Goal: Task Accomplishment & Management: Manage account settings

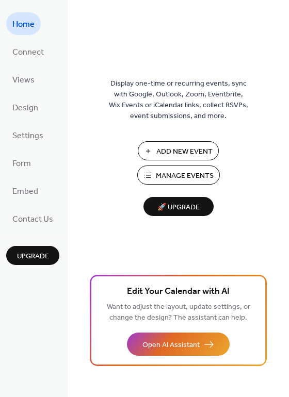
click at [179, 173] on span "Manage Events" at bounding box center [185, 176] width 58 height 11
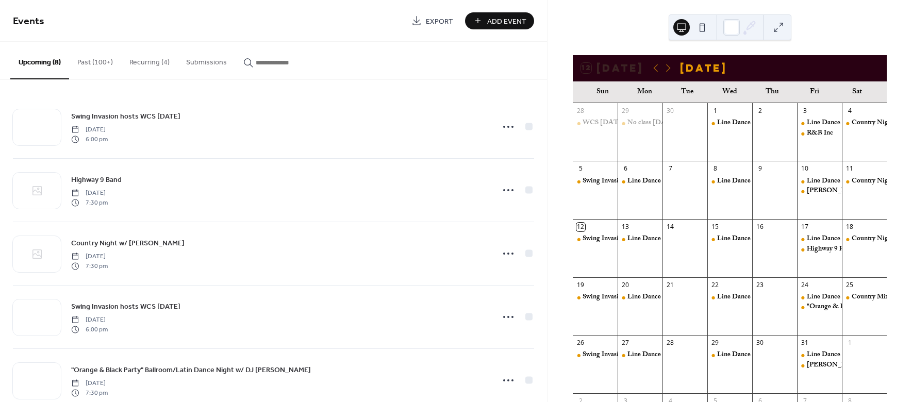
click at [150, 62] on button "Recurring (4)" at bounding box center [149, 60] width 57 height 37
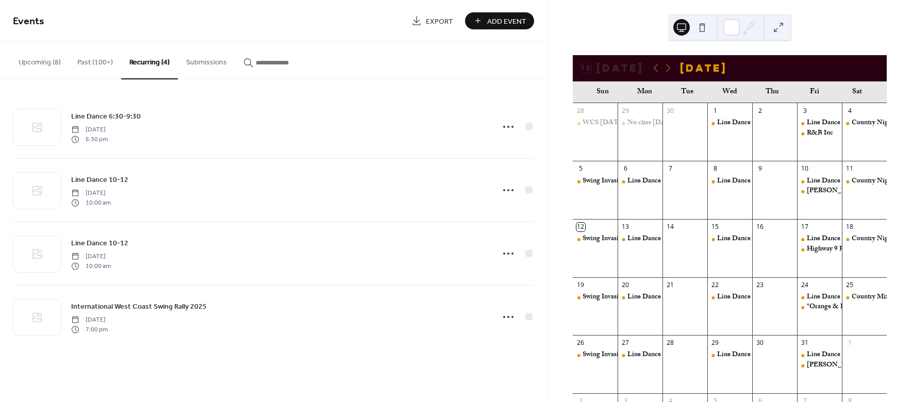
click at [46, 63] on button "Upcoming (8)" at bounding box center [39, 60] width 59 height 37
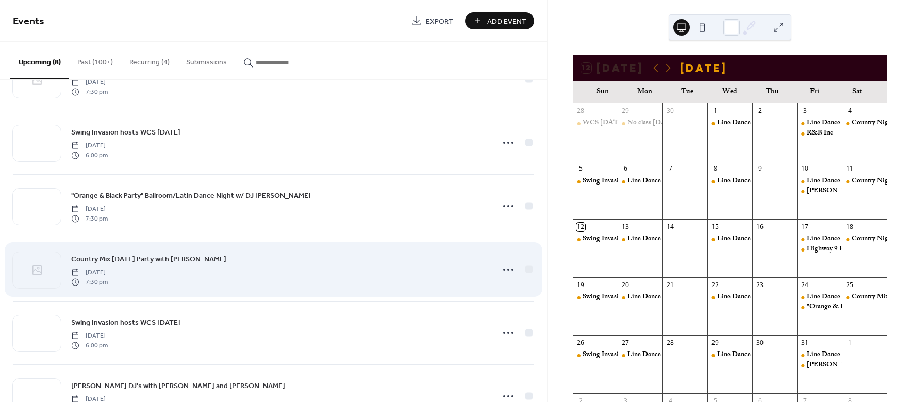
scroll to position [215, 0]
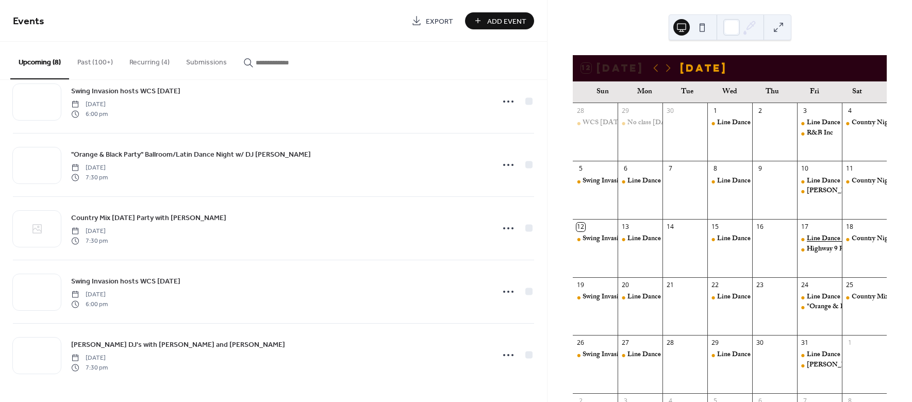
click at [809, 238] on div "Line Dance 10-12" at bounding box center [832, 238] width 52 height 9
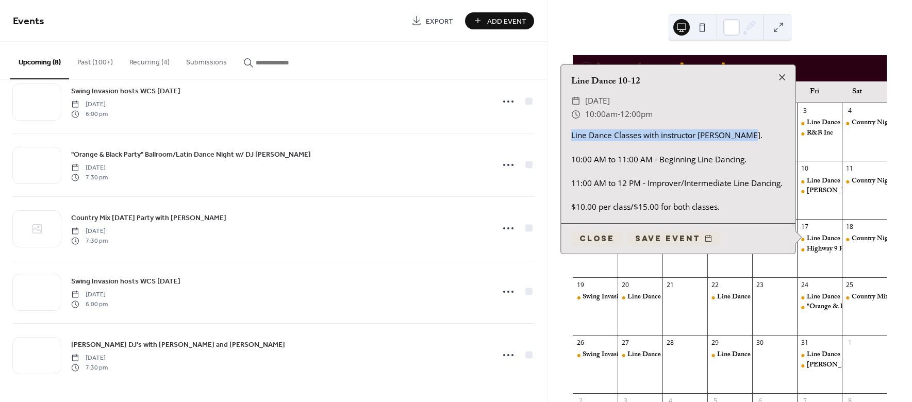
drag, startPoint x: 573, startPoint y: 137, endPoint x: 752, endPoint y: 137, distance: 178.8
click at [752, 137] on div "Line Dance Classes with instructor Jean Maggio. 10:00 AM to 11:00 AM - Beginnin…" at bounding box center [678, 170] width 234 height 83
click at [612, 139] on div "Line Dance Classes with instructor Jean Maggio. 10:00 AM to 11:00 AM - Beginnin…" at bounding box center [678, 170] width 234 height 83
drag, startPoint x: 570, startPoint y: 137, endPoint x: 768, endPoint y: 138, distance: 197.9
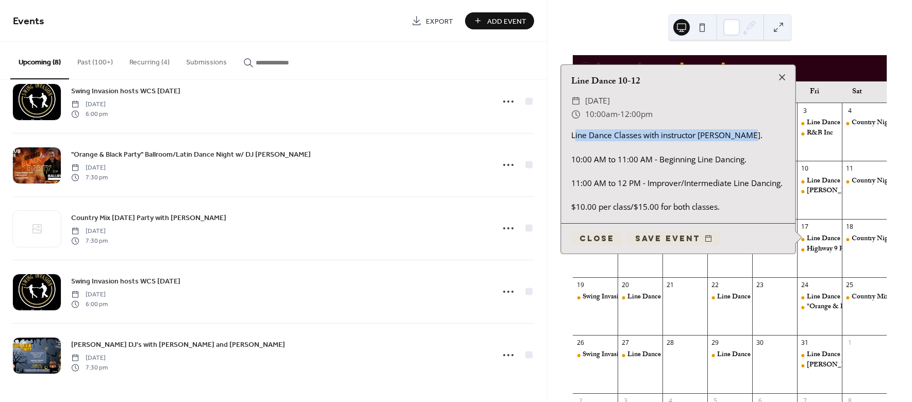
click at [768, 138] on div "Line Dance Classes with instructor Jean Maggio. 10:00 AM to 11:00 AM - Beginnin…" at bounding box center [678, 170] width 234 height 83
click at [782, 76] on div at bounding box center [782, 77] width 14 height 14
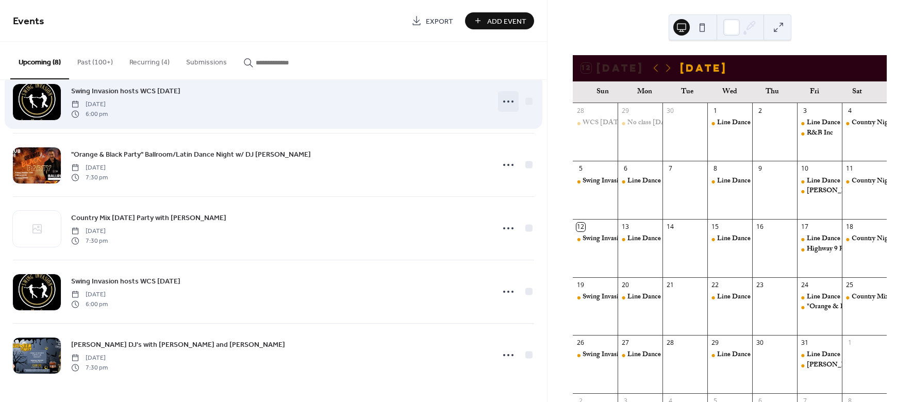
click at [503, 102] on icon at bounding box center [508, 101] width 16 height 16
click at [51, 130] on div "Swing Invasion hosts WCS Sunday Sunday, October 19, 2025 6:00 pm" at bounding box center [273, 101] width 521 height 63
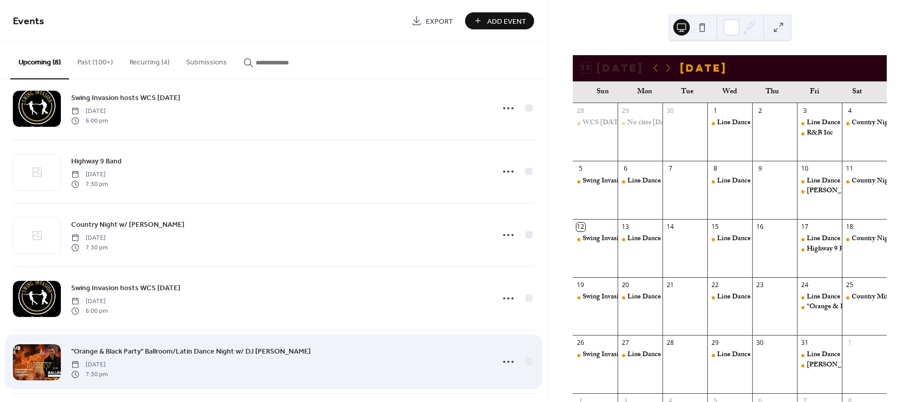
scroll to position [0, 0]
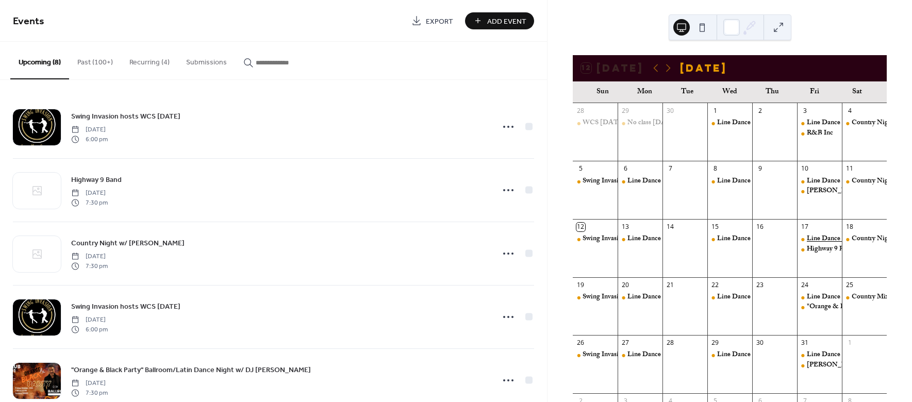
click at [811, 238] on div "Line Dance 10-12" at bounding box center [832, 238] width 52 height 9
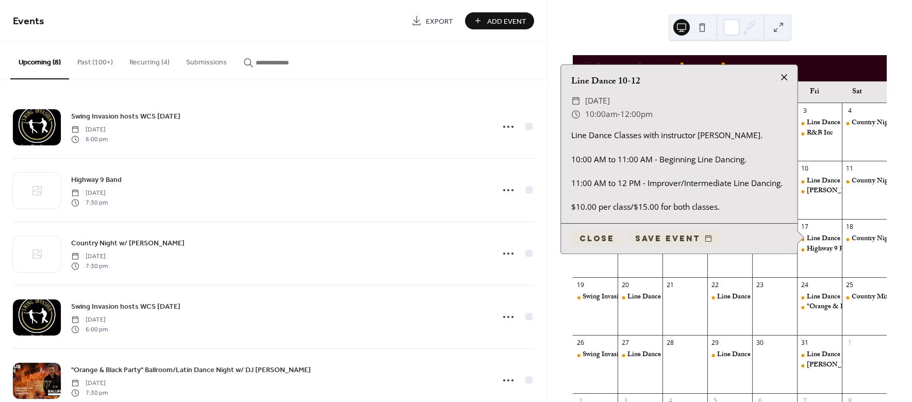
click at [783, 76] on div at bounding box center [784, 77] width 14 height 14
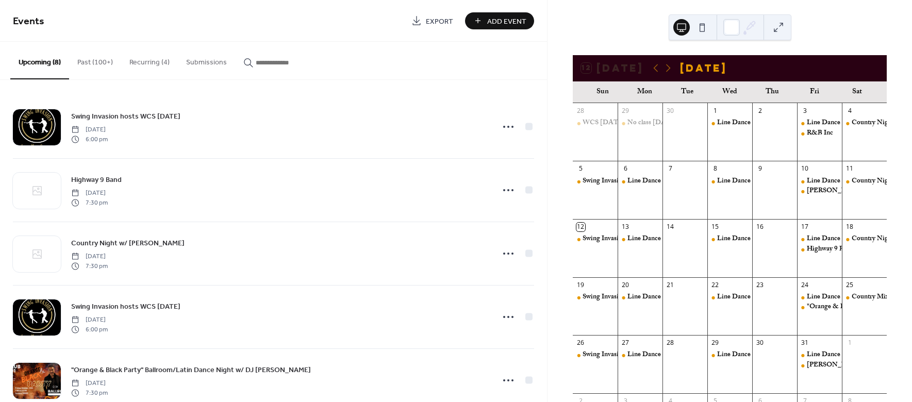
click at [38, 61] on button "Upcoming (8)" at bounding box center [39, 61] width 59 height 38
click at [143, 62] on button "Recurring (4)" at bounding box center [149, 60] width 57 height 37
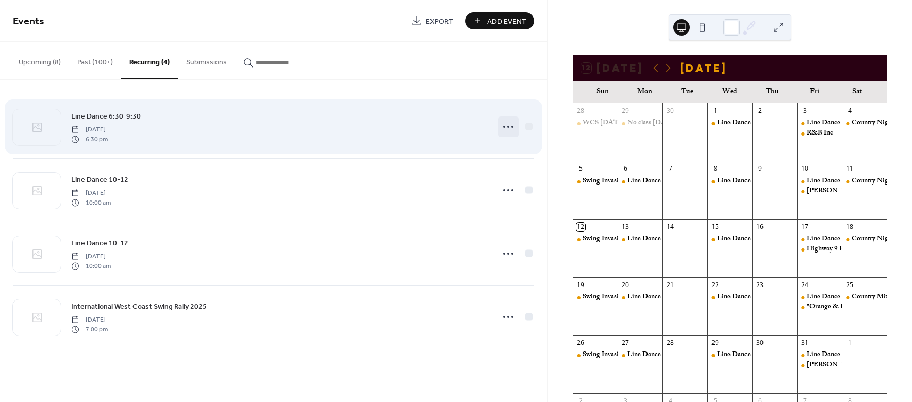
click at [508, 126] on circle at bounding box center [508, 127] width 2 height 2
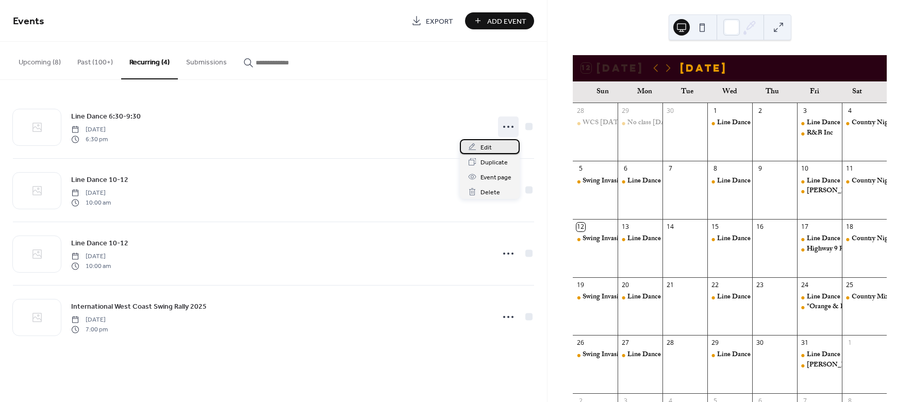
click at [483, 147] on span "Edit" at bounding box center [485, 147] width 11 height 11
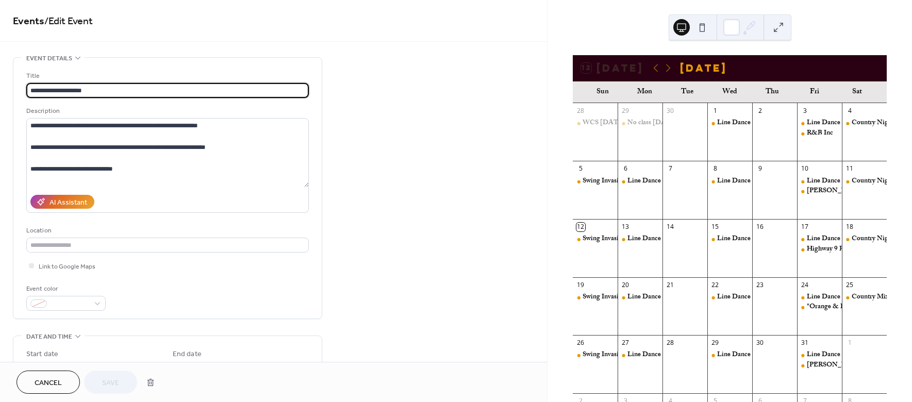
type input "**********"
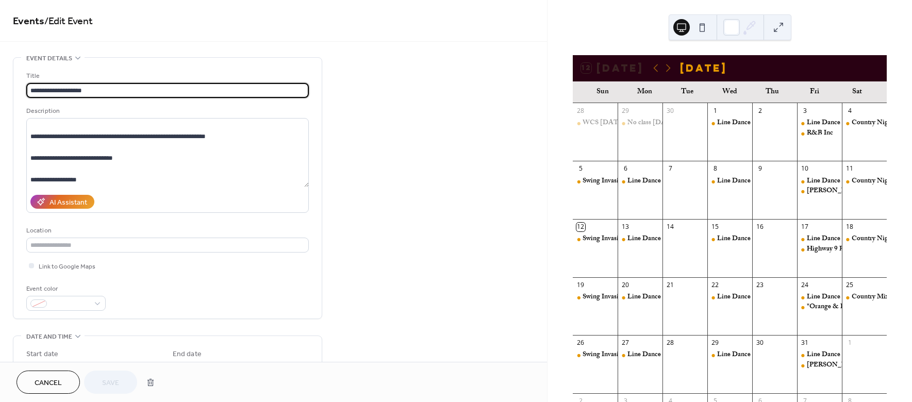
click at [76, 59] on icon at bounding box center [78, 58] width 8 height 8
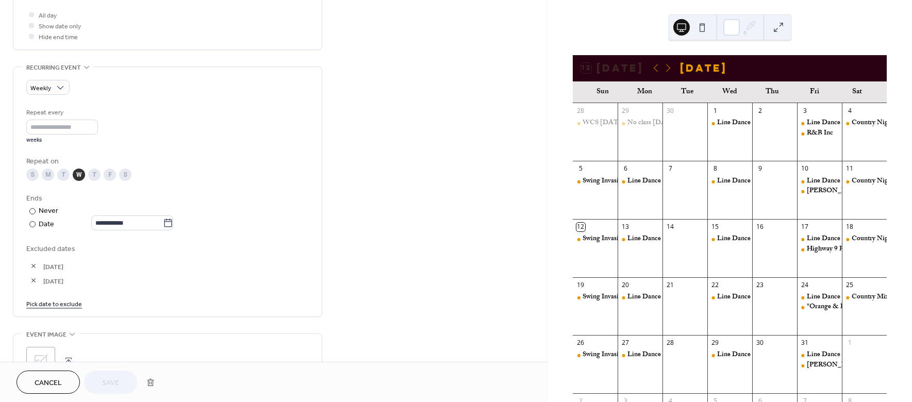
scroll to position [0, 0]
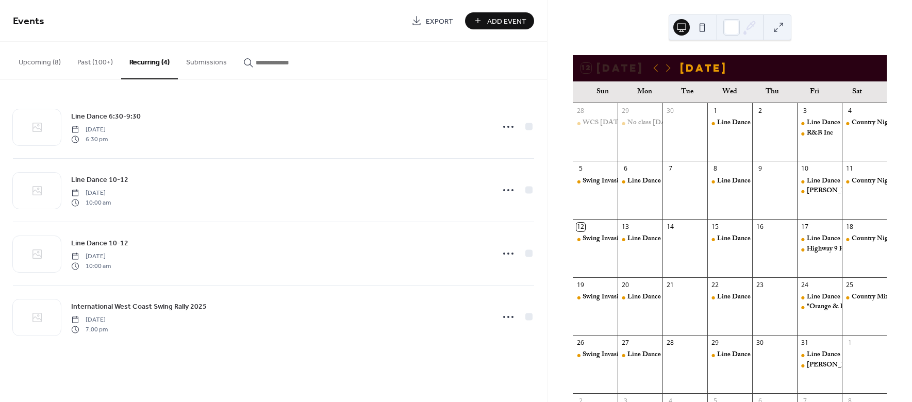
click at [43, 63] on button "Upcoming (8)" at bounding box center [39, 60] width 59 height 37
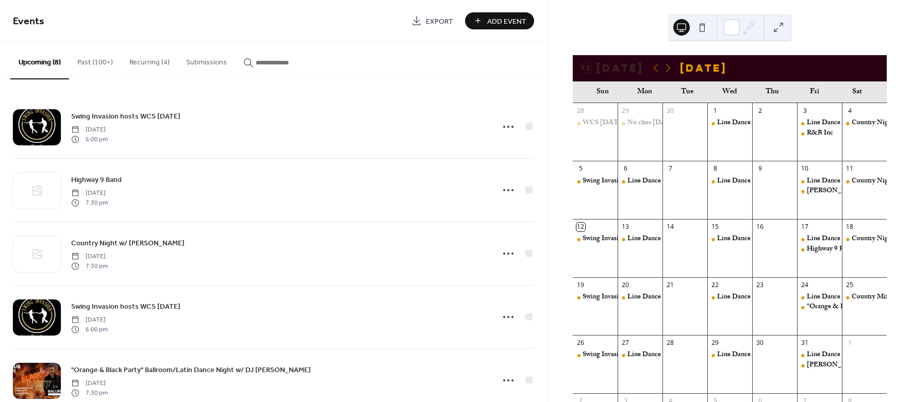
click at [244, 62] on icon "button" at bounding box center [248, 63] width 10 height 10
click at [256, 62] on input "button" at bounding box center [287, 62] width 62 height 11
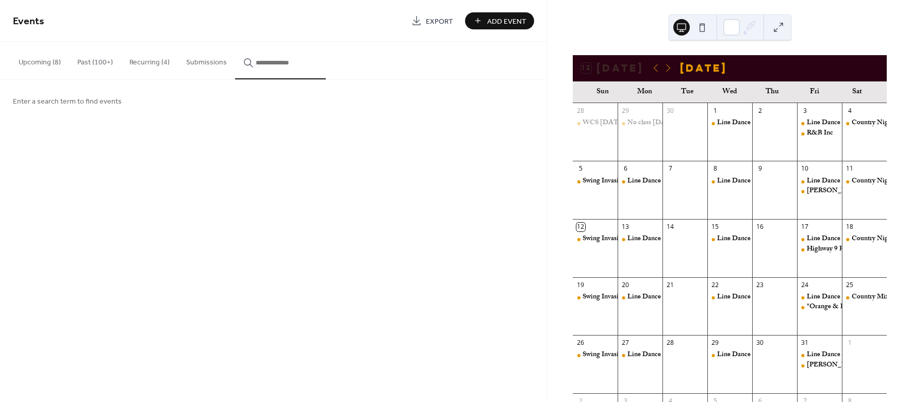
click at [44, 62] on button "Upcoming (8)" at bounding box center [39, 60] width 59 height 37
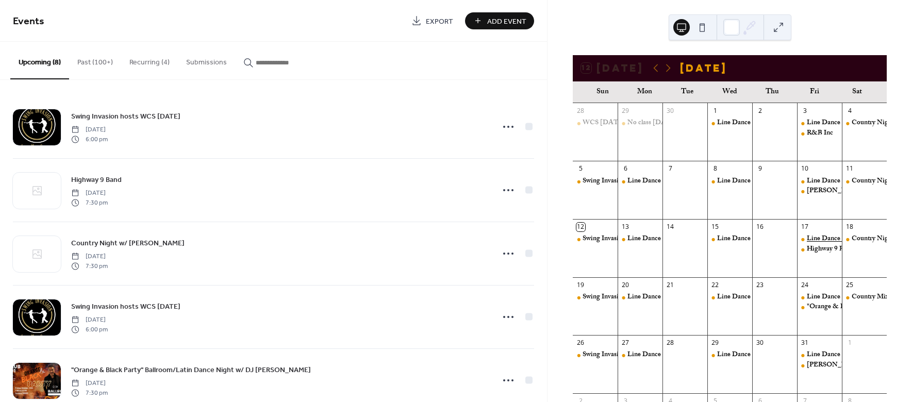
click at [818, 238] on div "Line Dance 10-12" at bounding box center [832, 238] width 52 height 9
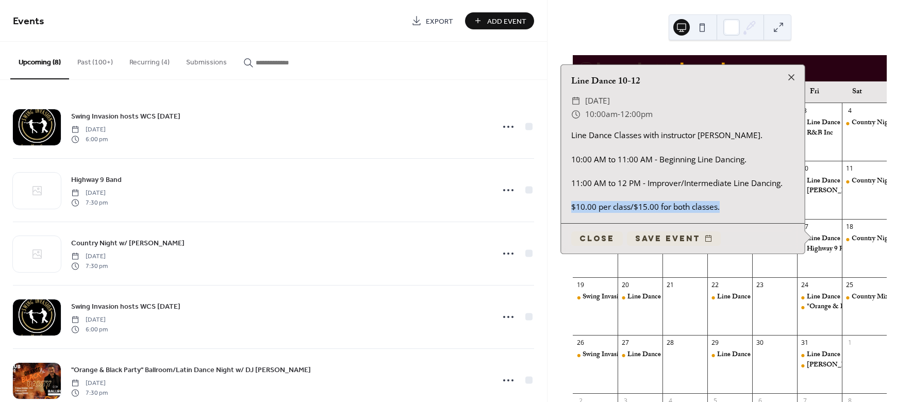
drag, startPoint x: 723, startPoint y: 207, endPoint x: 564, endPoint y: 208, distance: 159.2
click at [564, 208] on div "Line Dance Classes with instructor Jean Maggio. 10:00 AM to 11:00 AM - Beginnin…" at bounding box center [683, 170] width 244 height 83
click at [788, 75] on div at bounding box center [791, 77] width 14 height 14
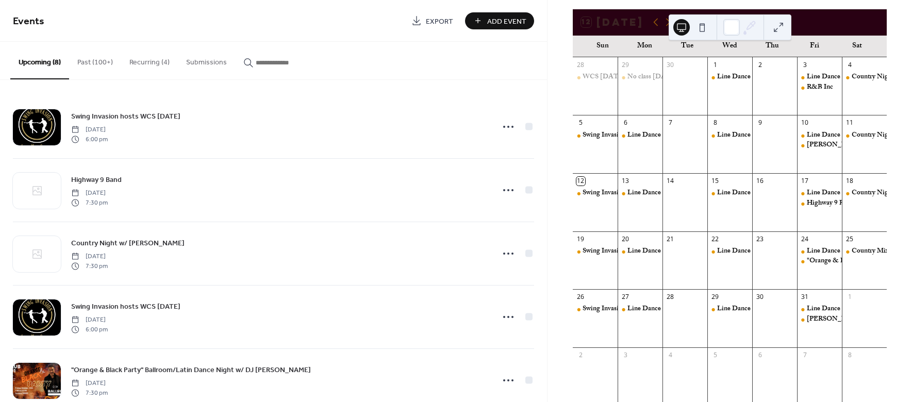
scroll to position [74, 0]
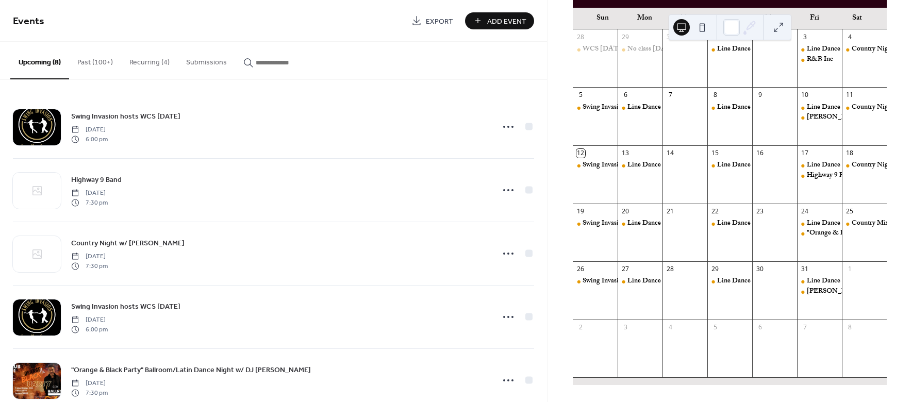
click at [155, 61] on button "Recurring (4)" at bounding box center [149, 60] width 57 height 37
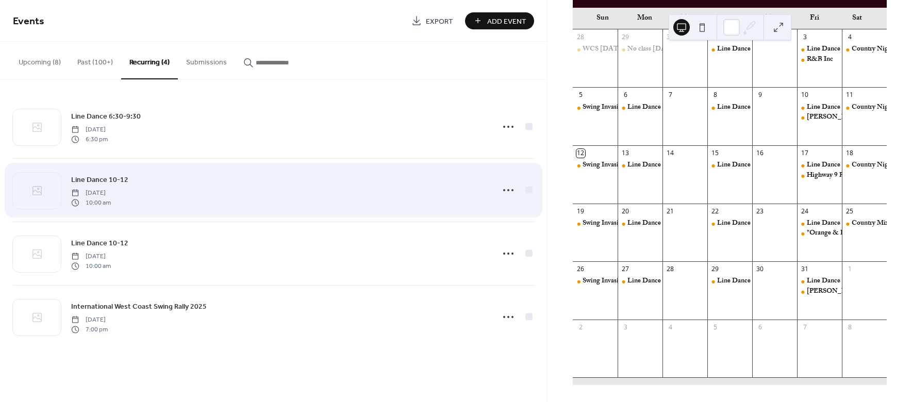
click at [115, 178] on span "Line Dance 10-12" at bounding box center [99, 180] width 57 height 11
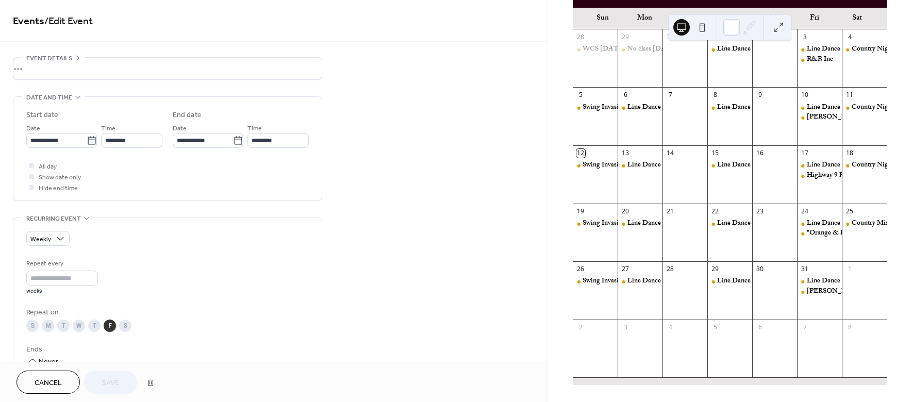
type input "**********"
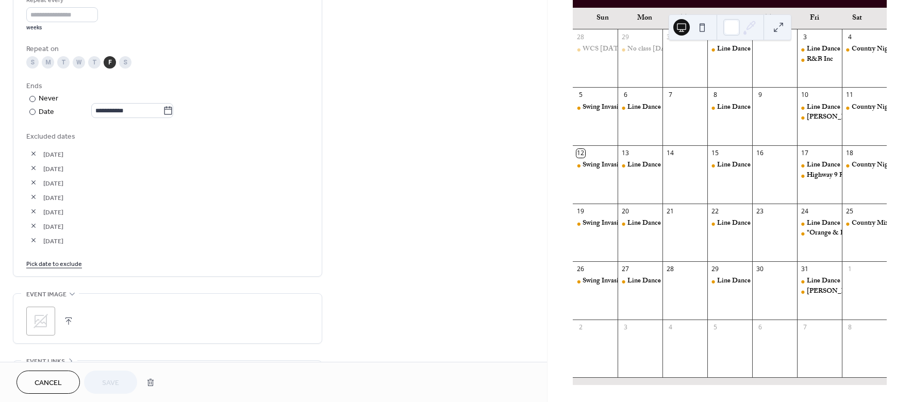
scroll to position [264, 0]
click at [66, 263] on link "Pick date to exclude" at bounding box center [54, 262] width 56 height 11
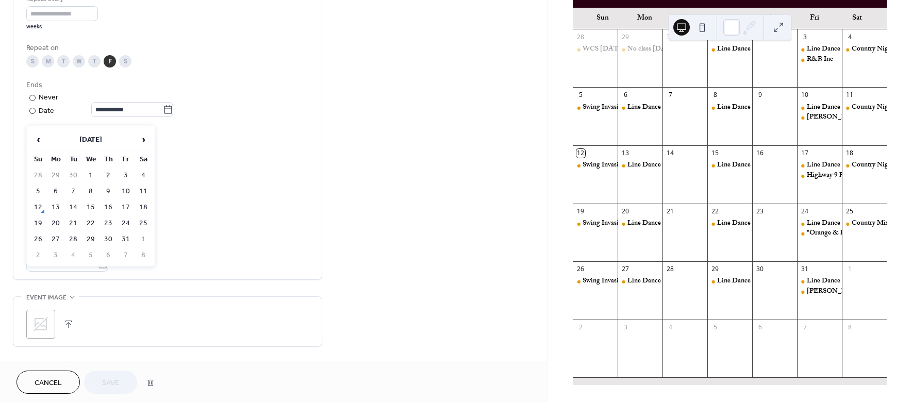
drag, startPoint x: 130, startPoint y: 195, endPoint x: 129, endPoint y: 200, distance: 5.3
click at [129, 197] on td "10" at bounding box center [125, 191] width 16 height 15
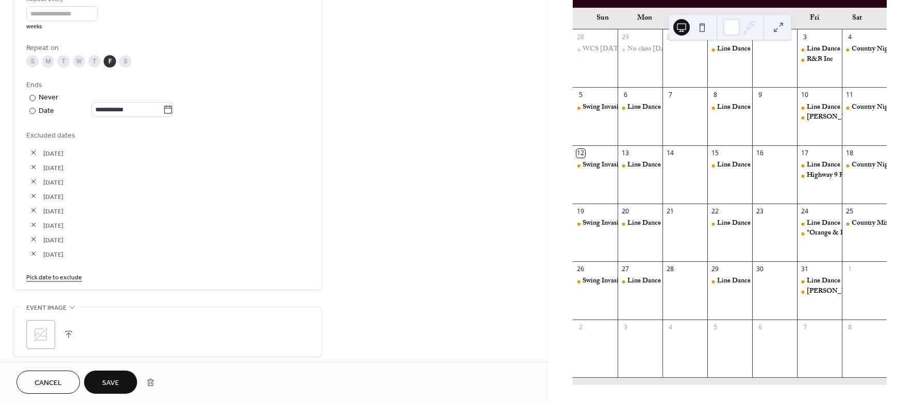
click at [62, 279] on link "Pick date to exclude" at bounding box center [54, 276] width 56 height 11
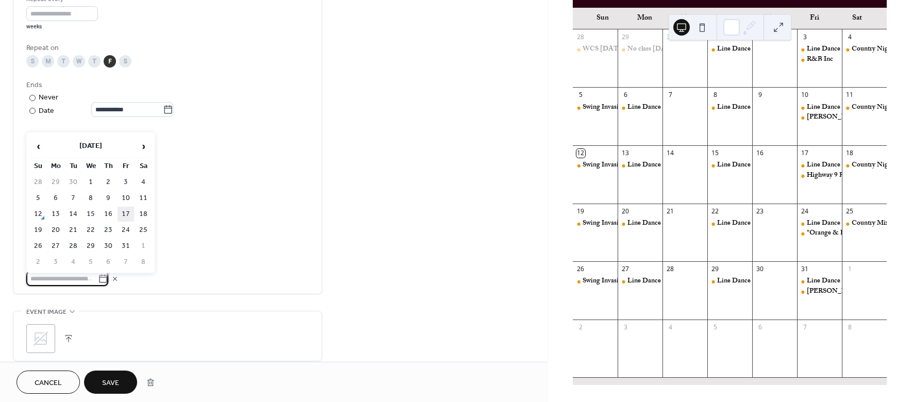
click at [128, 212] on td "17" at bounding box center [125, 214] width 16 height 15
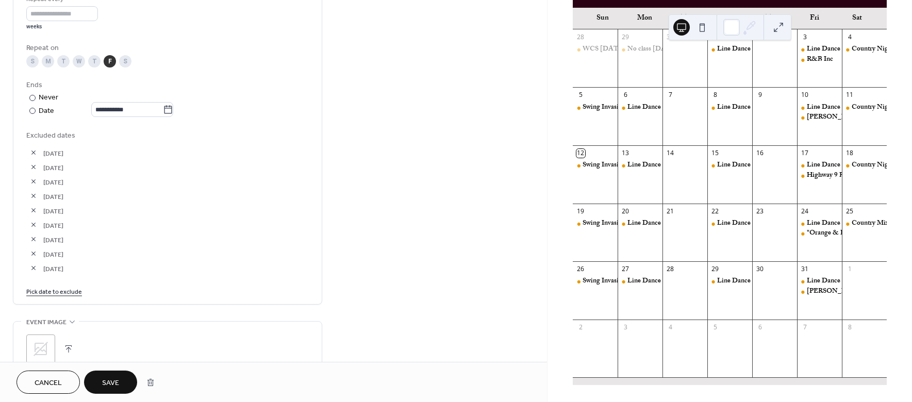
click at [35, 252] on button "button" at bounding box center [33, 253] width 14 height 14
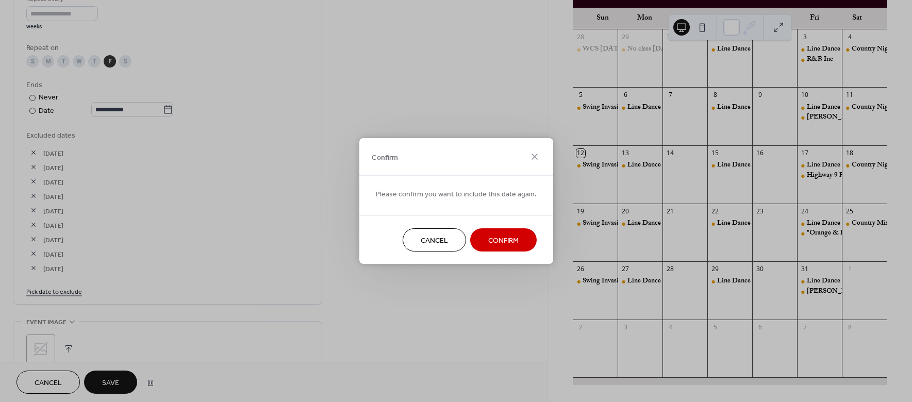
click at [507, 242] on span "Confirm" at bounding box center [503, 240] width 30 height 11
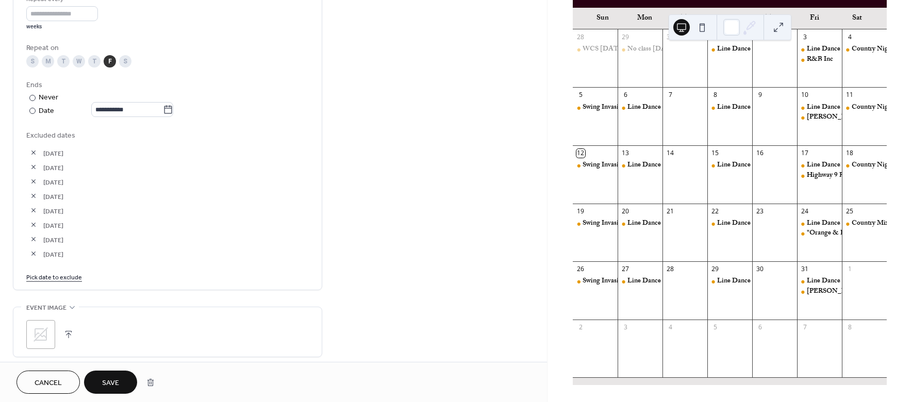
click at [107, 382] on span "Save" at bounding box center [110, 383] width 17 height 11
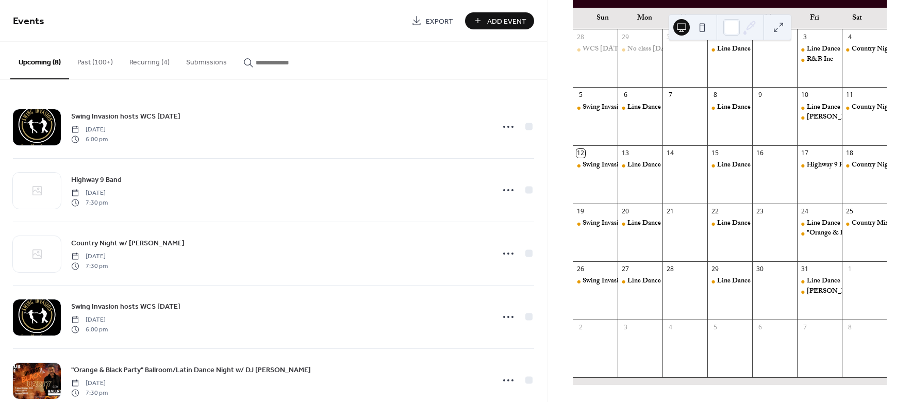
click at [515, 21] on span "Add Event" at bounding box center [506, 21] width 39 height 11
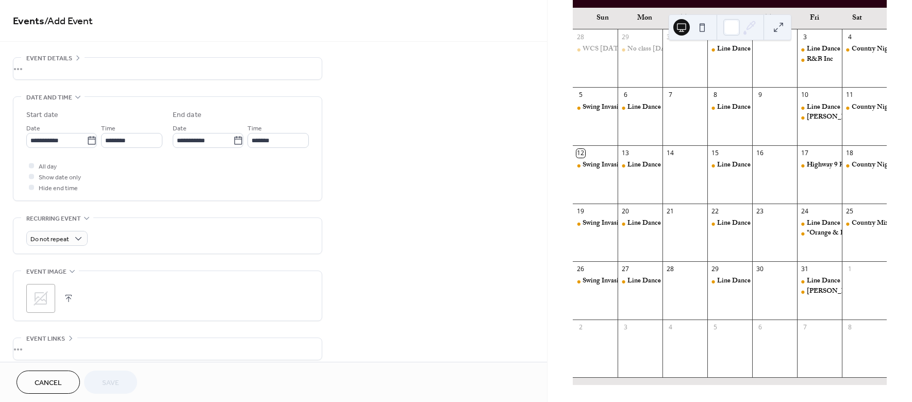
scroll to position [32, 0]
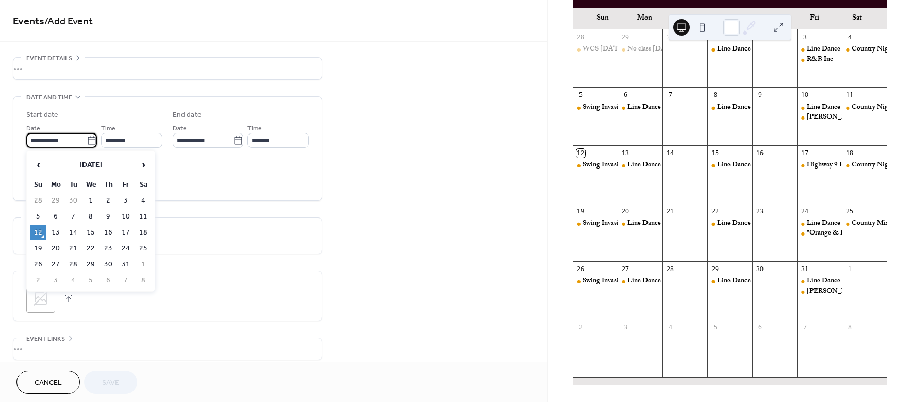
click at [44, 143] on input "**********" at bounding box center [56, 140] width 60 height 15
click at [128, 232] on td "17" at bounding box center [125, 232] width 16 height 15
type input "**********"
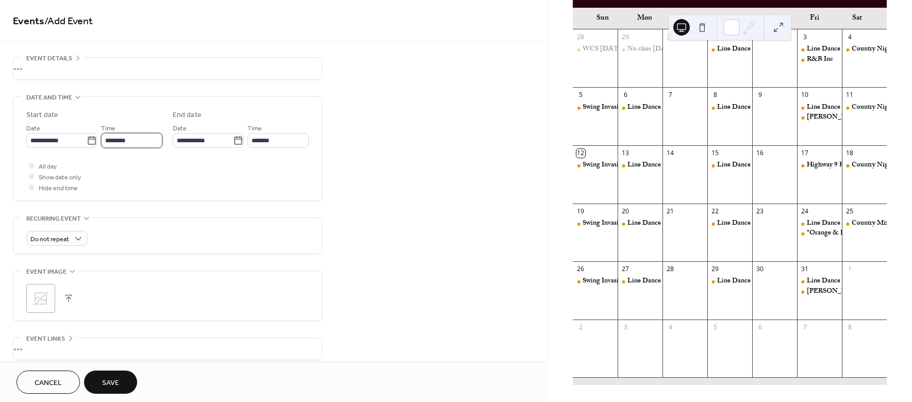
click at [147, 140] on input "********" at bounding box center [131, 140] width 61 height 15
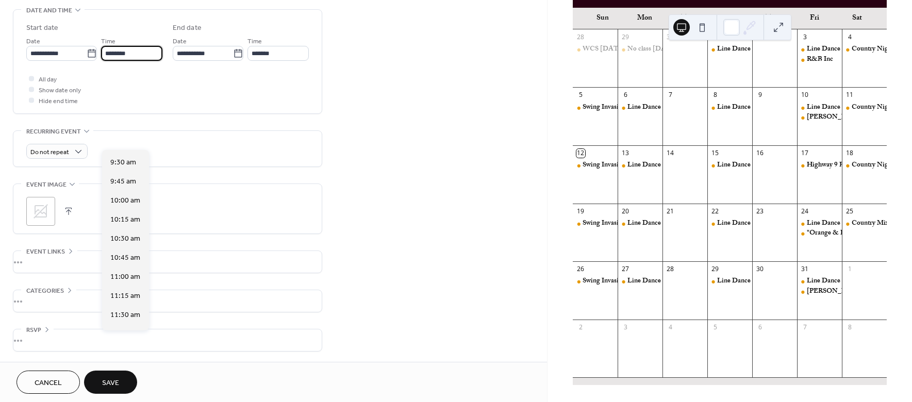
scroll to position [721, 0]
click at [125, 202] on span "10:00 am" at bounding box center [125, 201] width 30 height 11
type input "********"
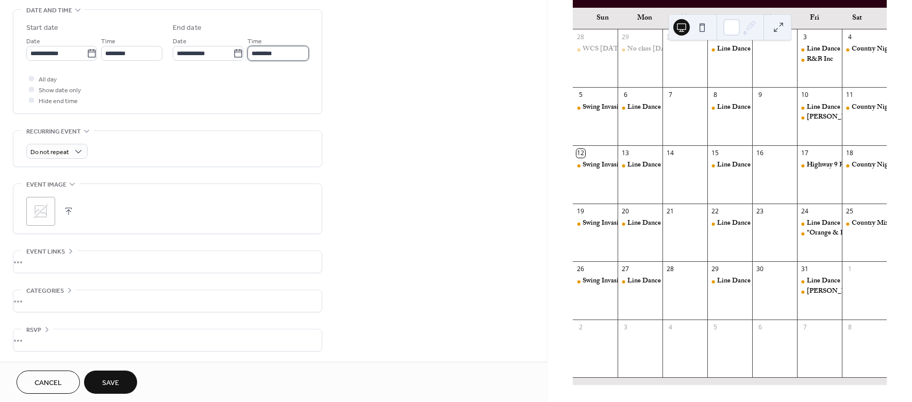
click at [266, 53] on input "********" at bounding box center [277, 53] width 61 height 15
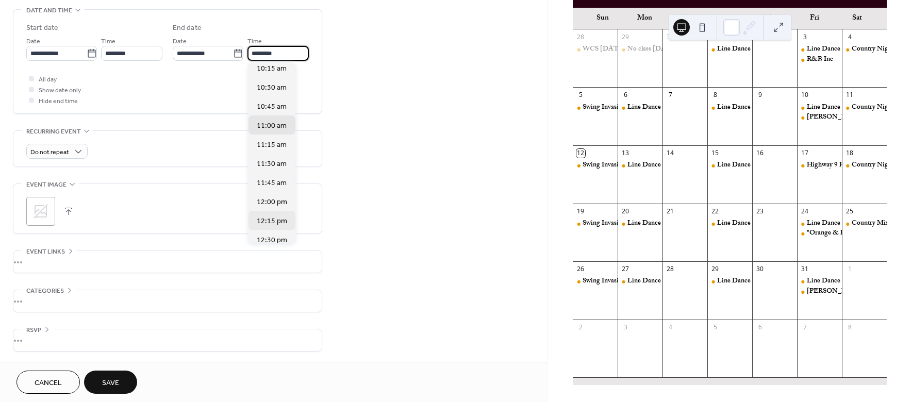
scroll to position [11, 0]
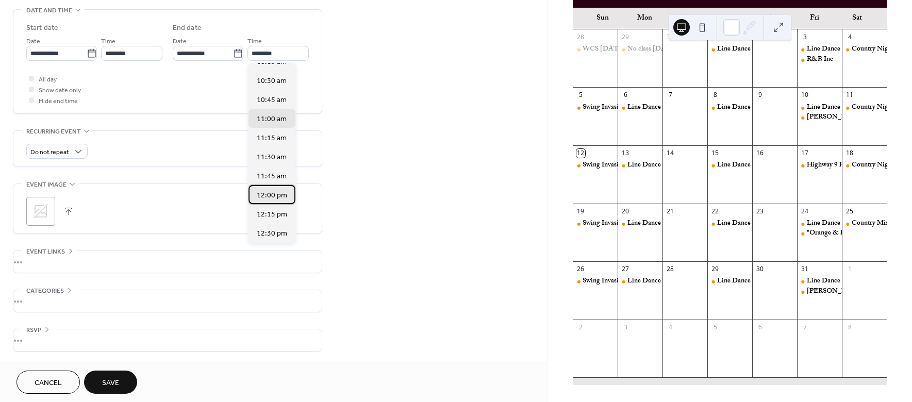
click at [275, 193] on span "12:00 pm" at bounding box center [272, 195] width 30 height 11
type input "********"
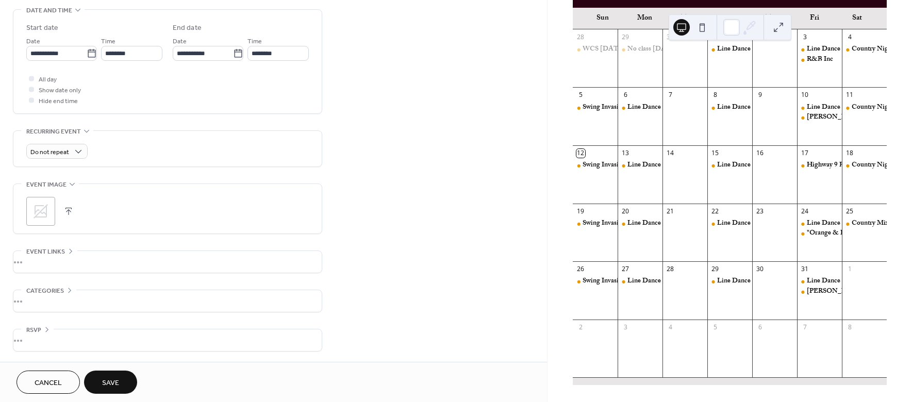
scroll to position [0, 0]
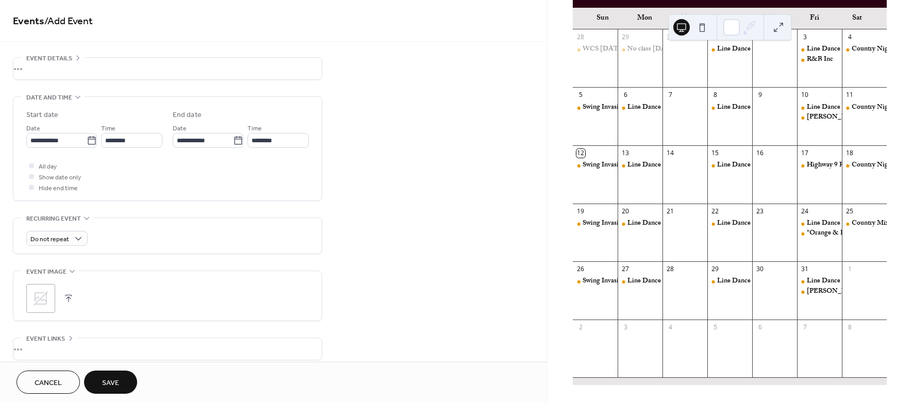
click at [78, 58] on div "•••" at bounding box center [167, 69] width 308 height 22
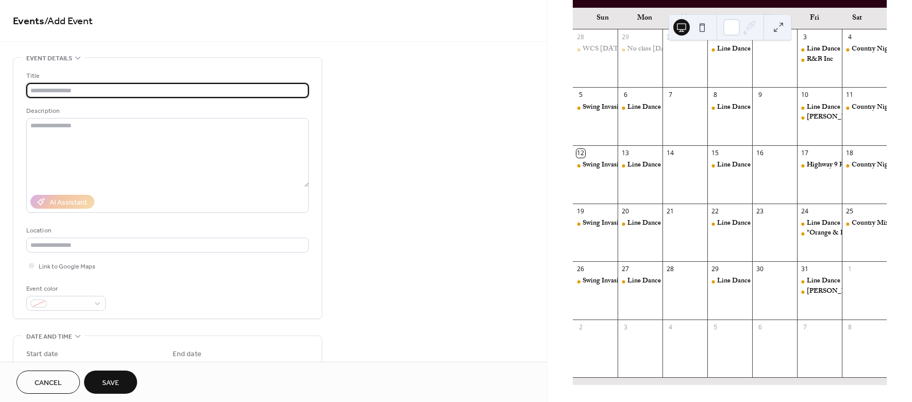
click at [39, 87] on input "text" at bounding box center [167, 90] width 282 height 15
type input "**********"
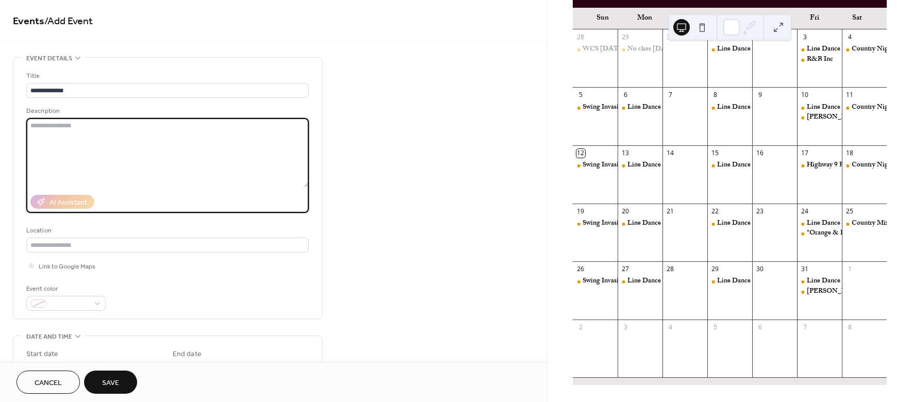
click at [54, 126] on textarea at bounding box center [167, 152] width 282 height 69
type textarea "**********"
click at [75, 216] on div "**********" at bounding box center [167, 191] width 282 height 240
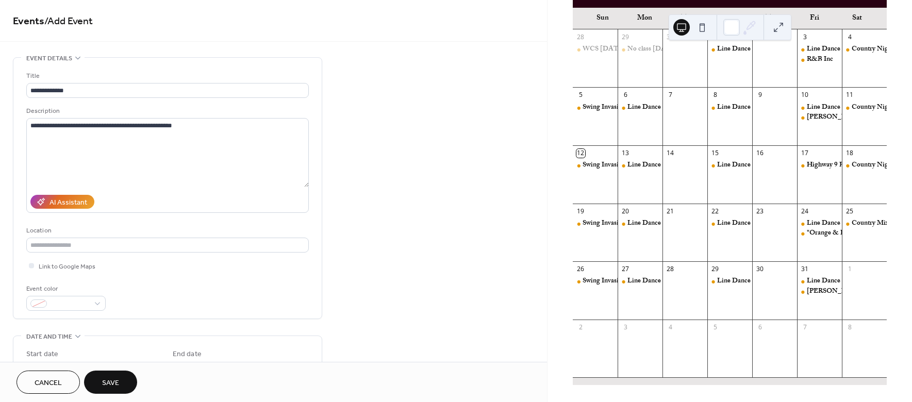
click at [103, 380] on span "Save" at bounding box center [110, 383] width 17 height 11
